Goal: Information Seeking & Learning: Understand process/instructions

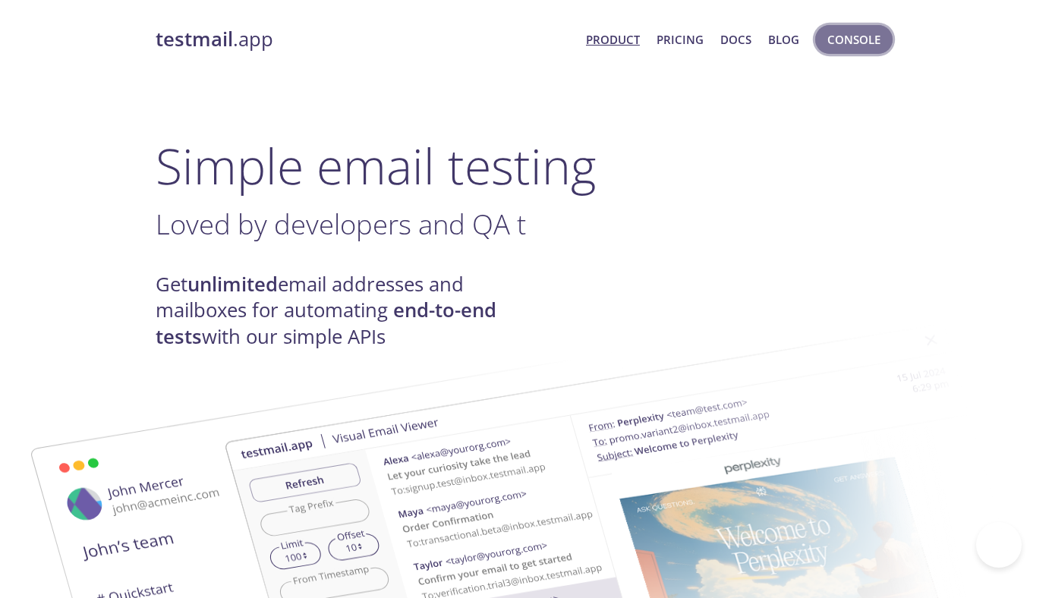
click at [861, 43] on span "Console" at bounding box center [853, 40] width 53 height 20
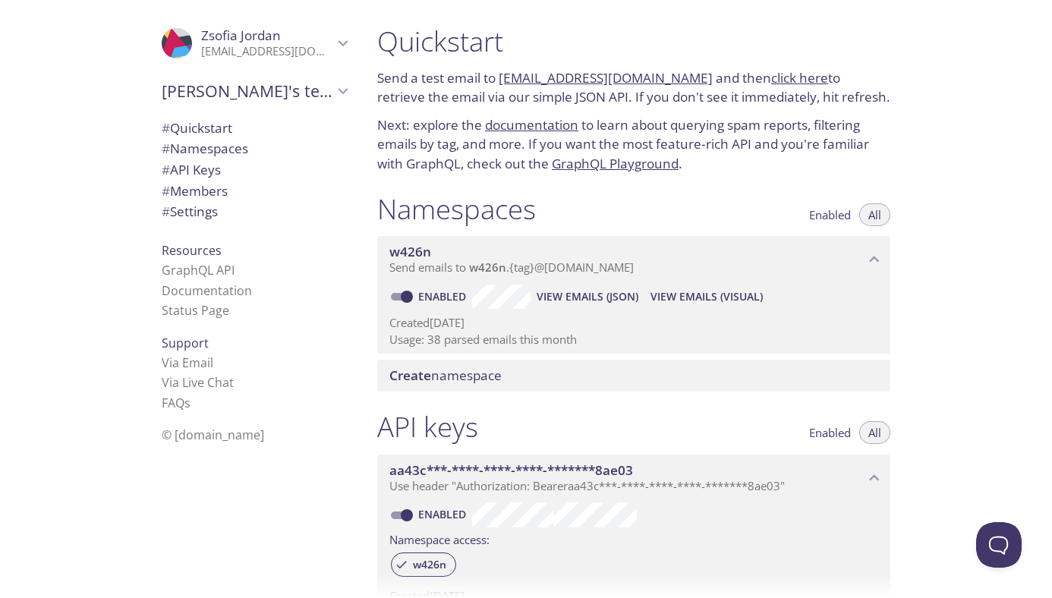
click at [209, 121] on span "# Quickstart" at bounding box center [197, 127] width 71 height 17
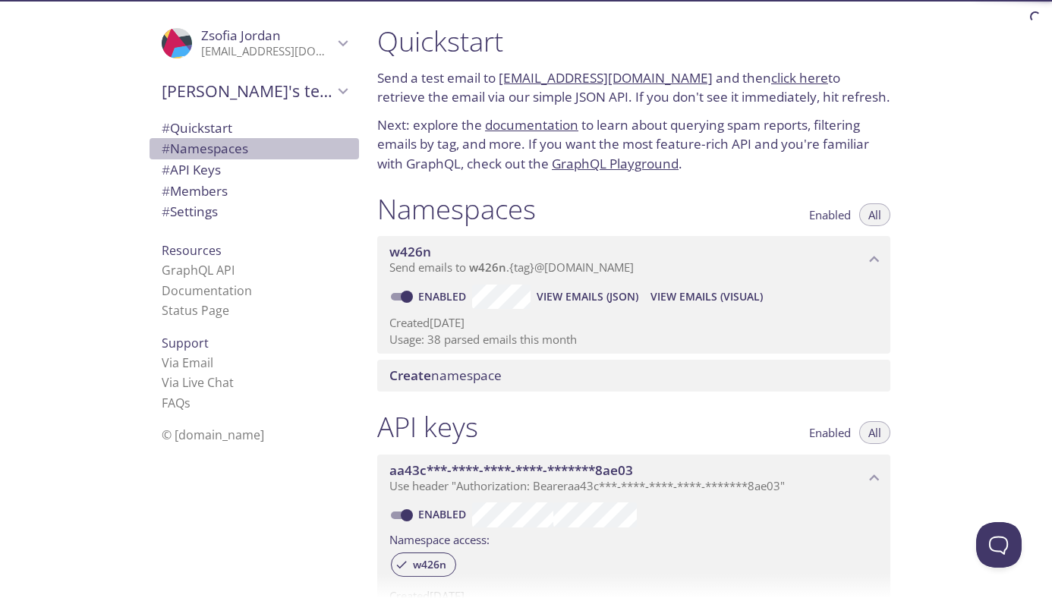
click at [210, 147] on span "# Namespaces" at bounding box center [205, 148] width 87 height 17
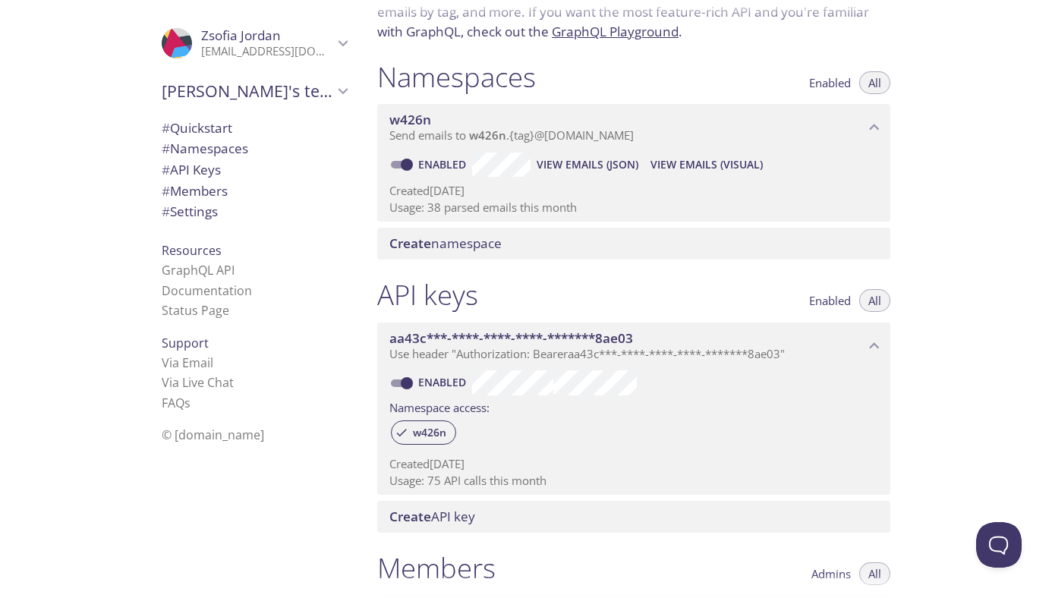
scroll to position [89, 0]
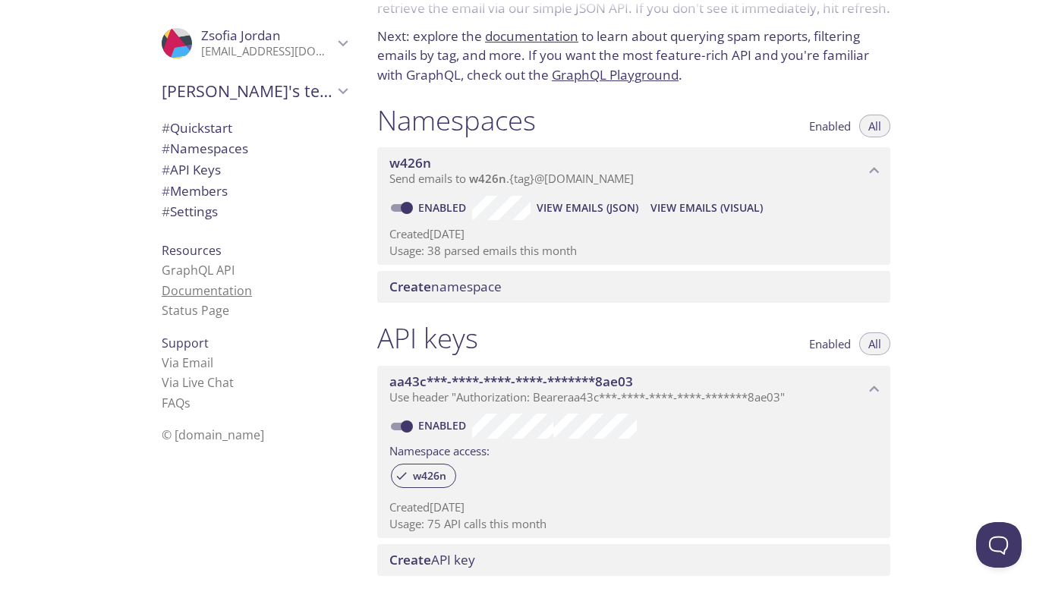
click at [216, 292] on link "Documentation" at bounding box center [207, 290] width 90 height 17
